Goal: Find contact information: Find contact information

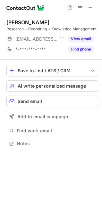
scroll to position [3, 3]
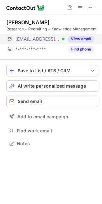
click at [80, 39] on button "View email" at bounding box center [80, 39] width 25 height 6
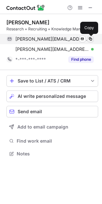
click at [90, 38] on span at bounding box center [90, 39] width 5 height 5
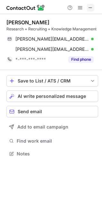
click at [92, 8] on span at bounding box center [90, 7] width 5 height 5
